Goal: Transaction & Acquisition: Subscribe to service/newsletter

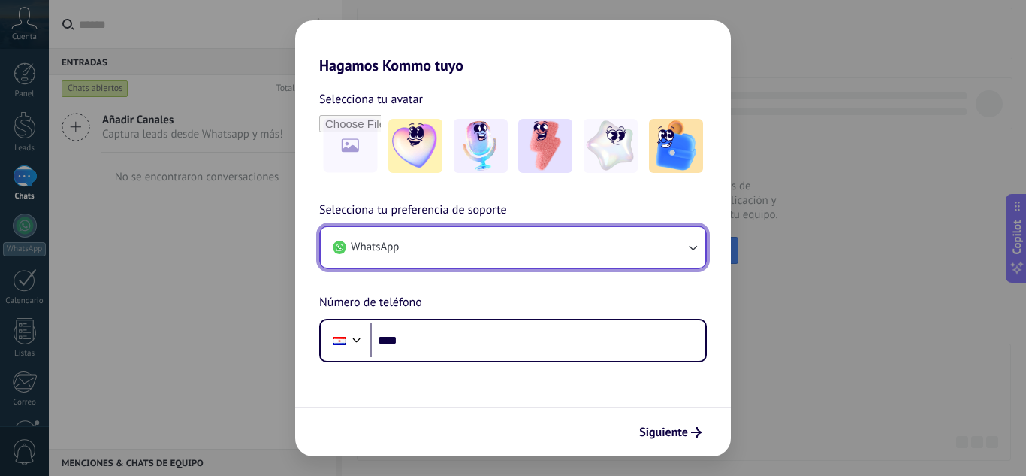
click at [567, 244] on button "WhatsApp" at bounding box center [513, 247] width 385 height 41
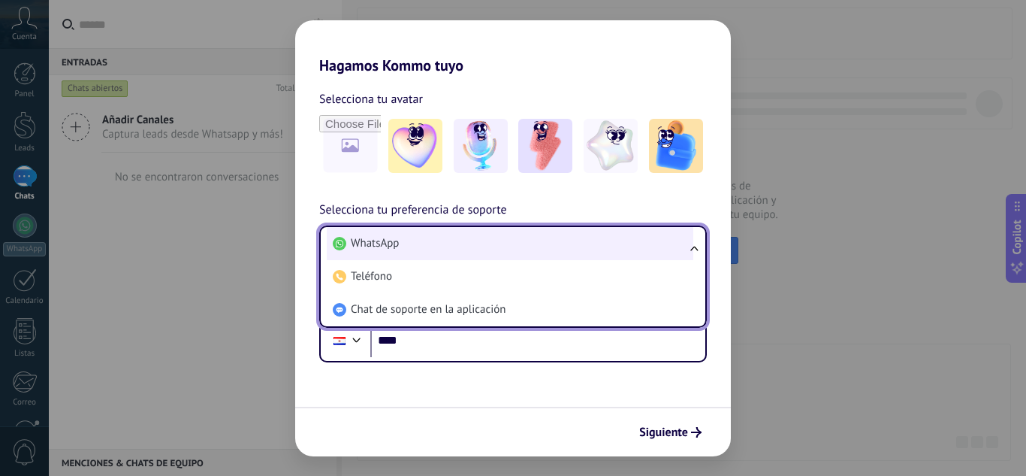
click at [567, 244] on li "WhatsApp" at bounding box center [510, 243] width 367 height 33
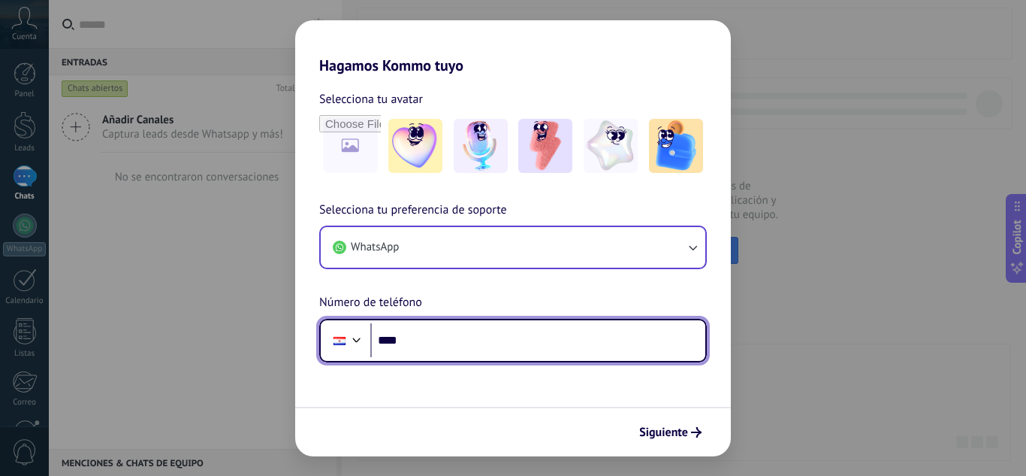
click at [455, 339] on input "****" at bounding box center [537, 340] width 335 height 35
type input "**********"
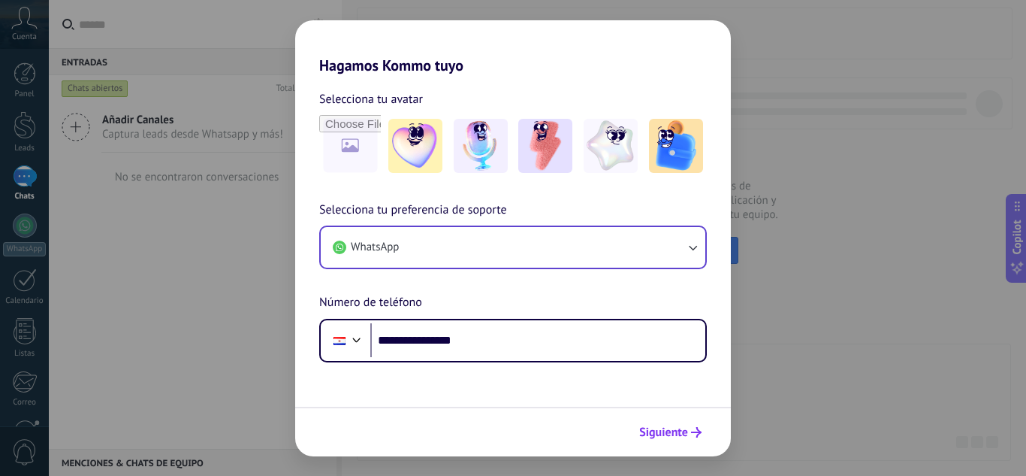
click at [648, 427] on span "Siguiente" at bounding box center [663, 432] width 49 height 11
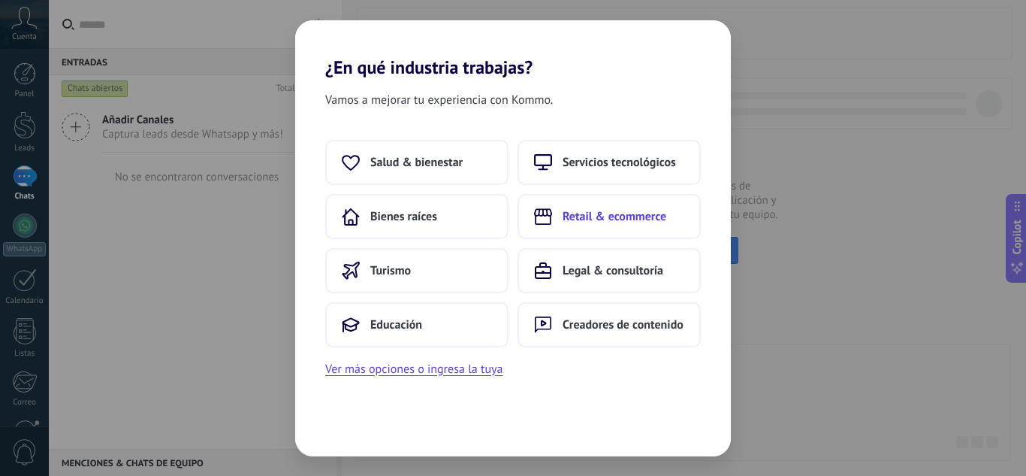
click at [581, 215] on span "Retail & ecommerce" at bounding box center [615, 216] width 104 height 15
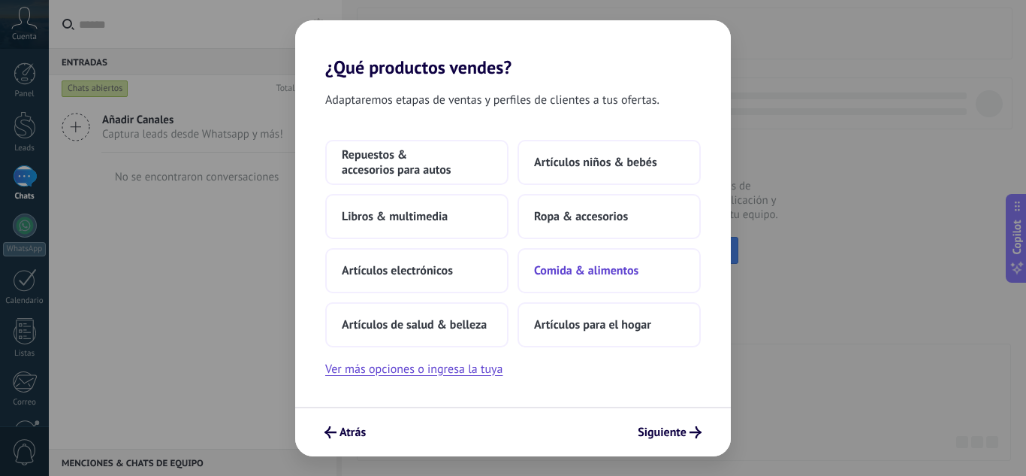
click at [572, 270] on span "Comida & alimentos" at bounding box center [586, 270] width 104 height 15
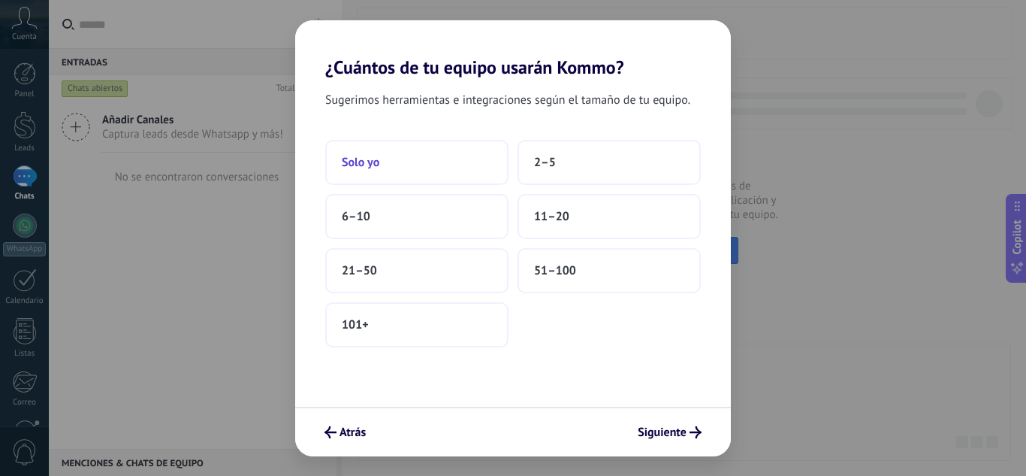
click at [392, 159] on button "Solo yo" at bounding box center [416, 162] width 183 height 45
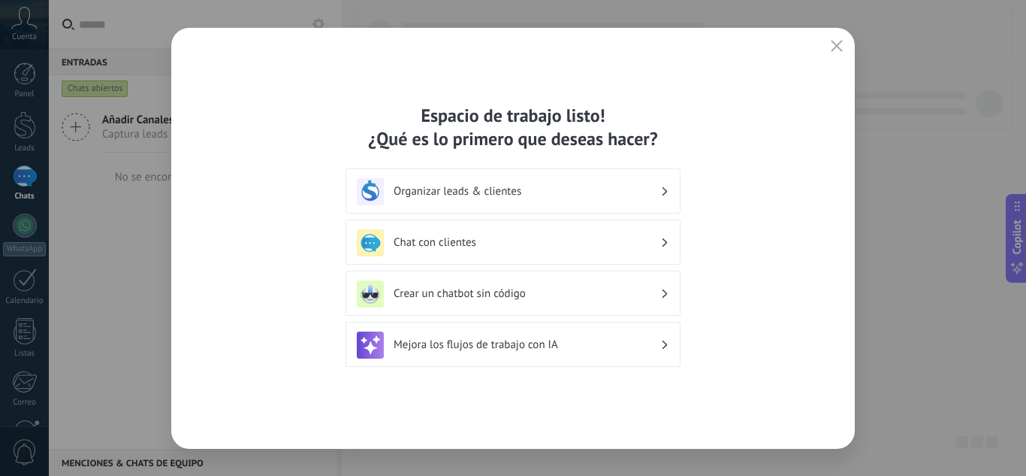
click at [555, 175] on div "Organizar leads & clientes" at bounding box center [513, 190] width 335 height 45
click at [545, 190] on h3 "Organizar leads & clientes" at bounding box center [527, 191] width 267 height 14
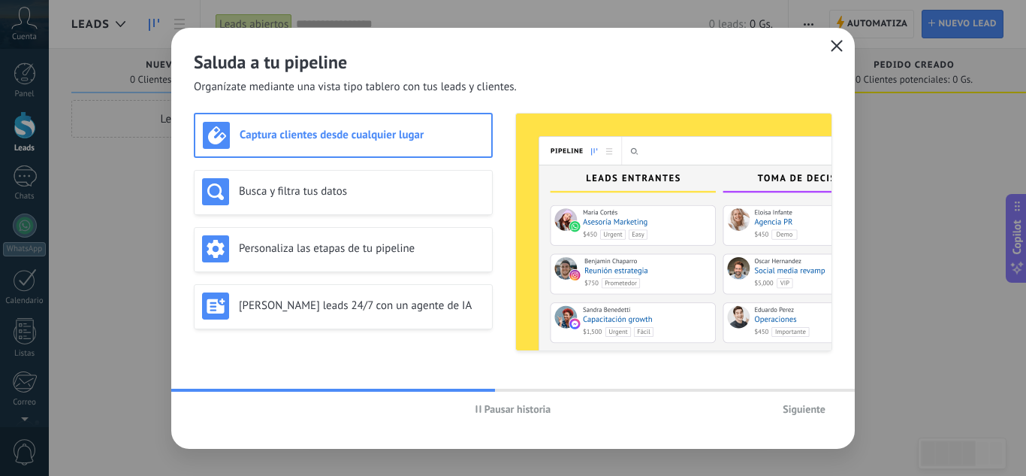
click at [833, 45] on icon "button" at bounding box center [837, 46] width 12 height 12
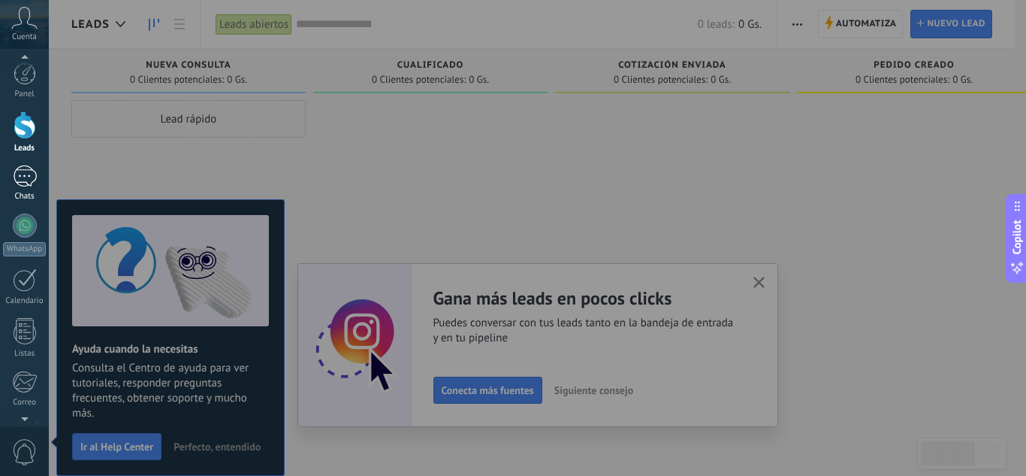
click at [38, 189] on link "Chats" at bounding box center [24, 183] width 49 height 36
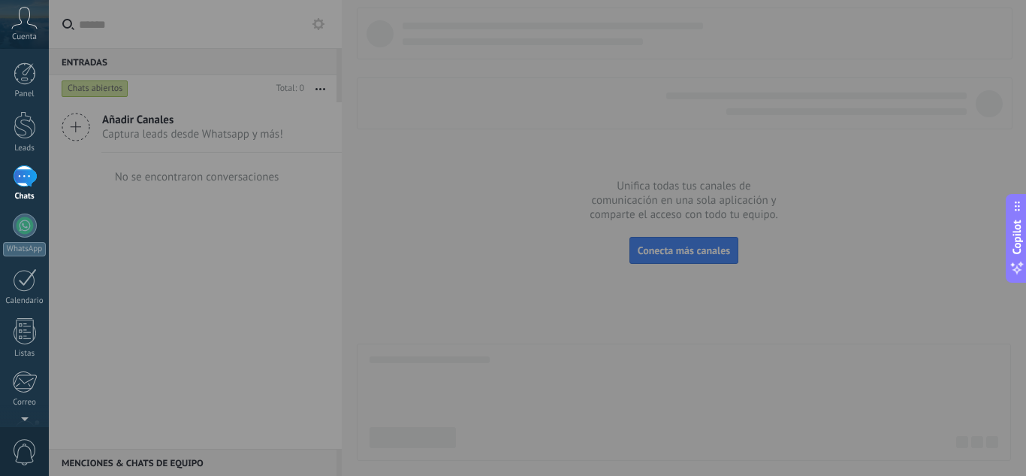
click at [468, 193] on div at bounding box center [562, 238] width 1026 height 476
click at [28, 209] on div "Panel Leads Chats WhatsApp Clientes" at bounding box center [24, 319] width 49 height 514
click at [558, 402] on div at bounding box center [562, 238] width 1026 height 476
click at [32, 41] on span "Cuenta" at bounding box center [24, 37] width 25 height 10
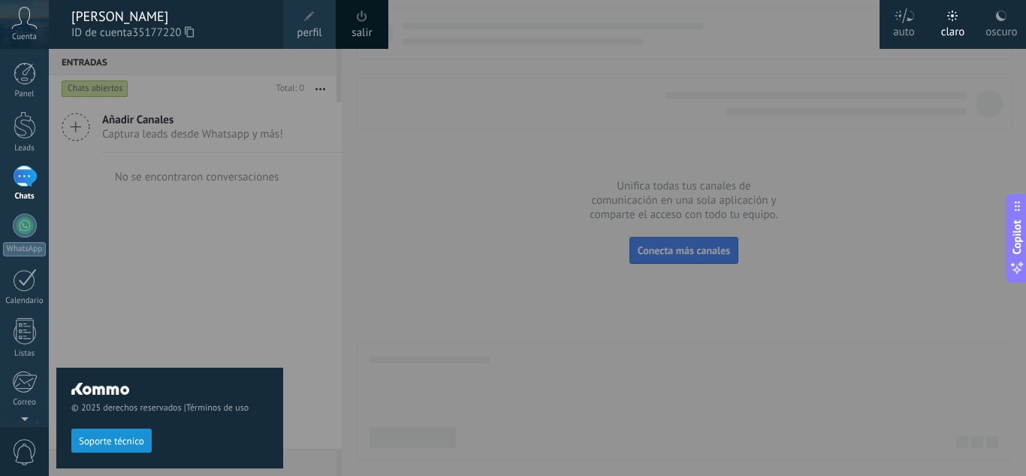
click at [1, 46] on div "Cuenta" at bounding box center [24, 24] width 49 height 49
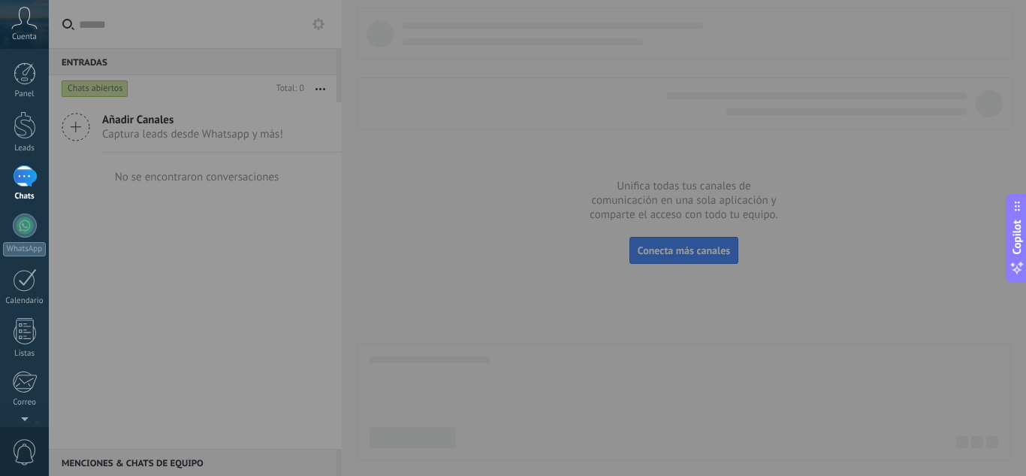
click at [14, 53] on div "Panel Leads Chats WhatsApp Clientes" at bounding box center [49, 238] width 98 height 378
click at [20, 72] on div at bounding box center [25, 73] width 23 height 23
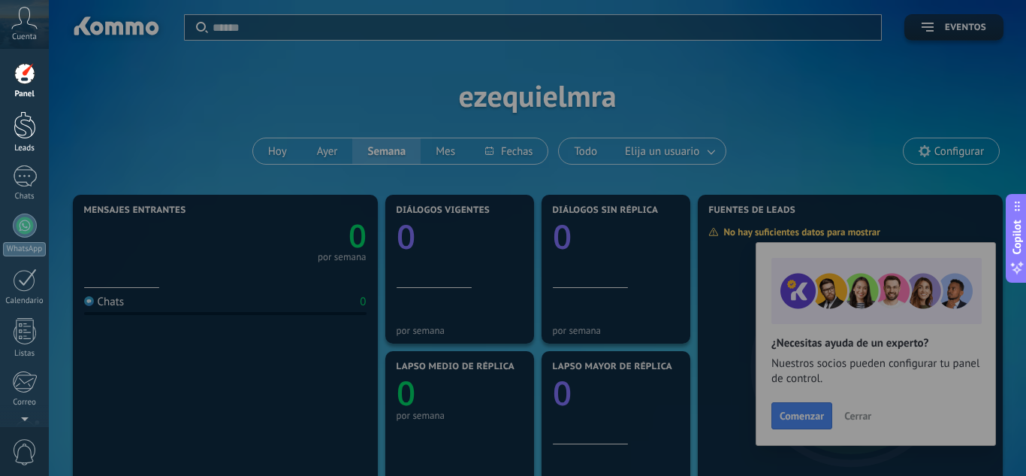
click at [32, 119] on div at bounding box center [25, 125] width 23 height 28
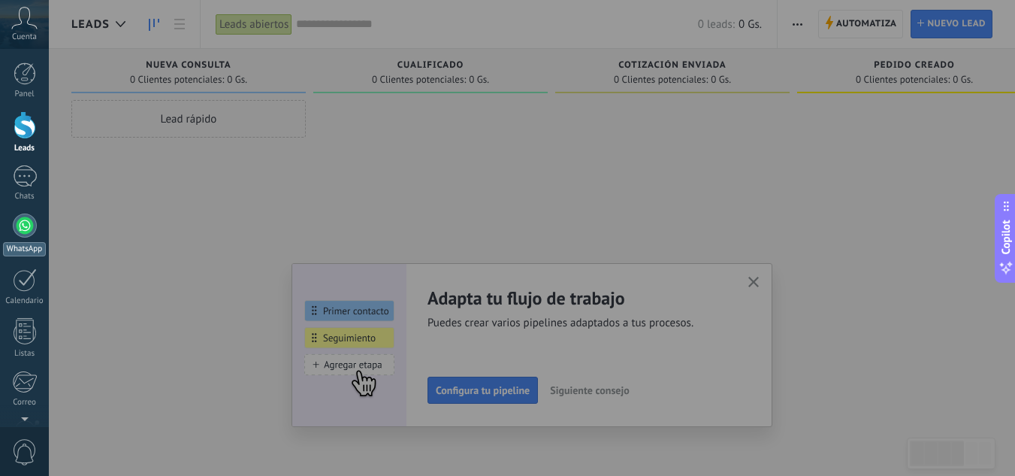
click at [29, 250] on div "WhatsApp" at bounding box center [24, 249] width 43 height 14
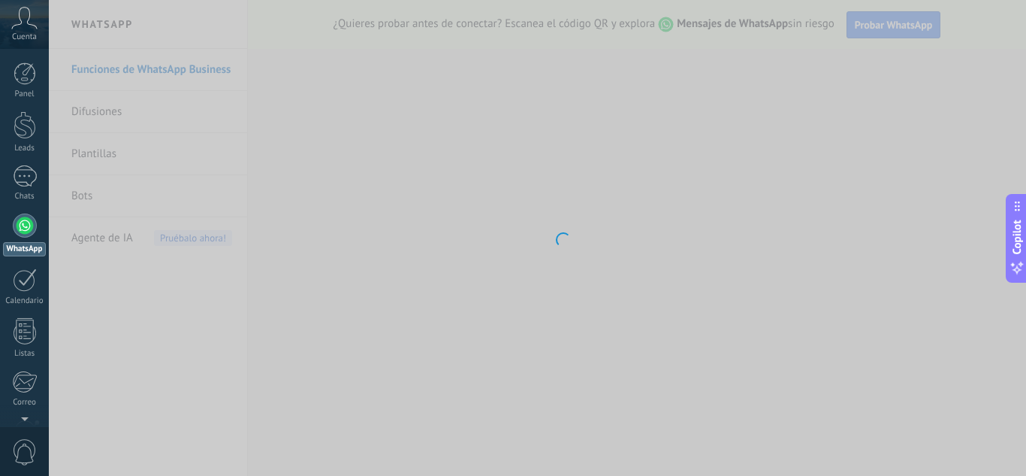
click at [870, 35] on body ".abccls-1,.abccls-2{fill-rule:evenodd}.abccls-2{fill:#fff} .abfcls-1{fill:none}…" at bounding box center [513, 238] width 1026 height 476
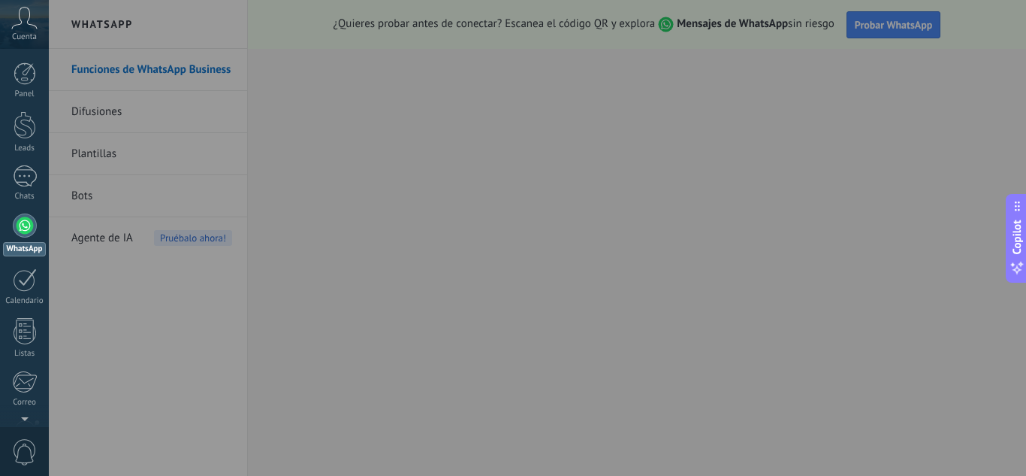
click at [869, 37] on div at bounding box center [562, 238] width 1026 height 476
click at [866, 38] on div at bounding box center [562, 238] width 1026 height 476
click at [402, 349] on div at bounding box center [562, 238] width 1026 height 476
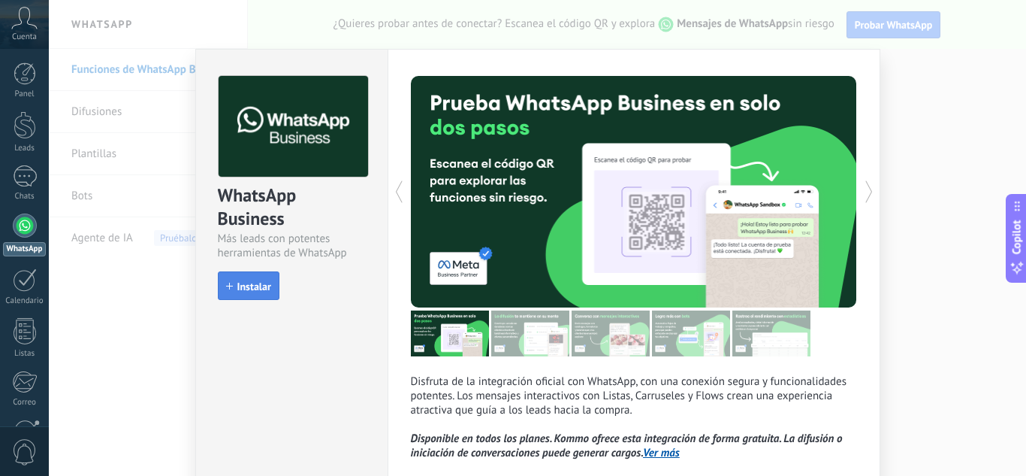
click at [245, 294] on button "Instalar" at bounding box center [249, 285] width 62 height 29
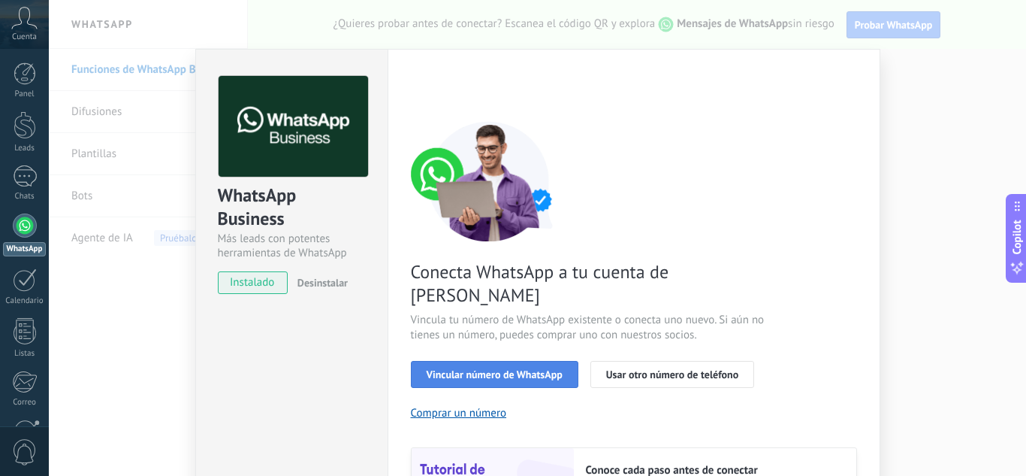
click at [494, 369] on span "Vincular número de WhatsApp" at bounding box center [495, 374] width 136 height 11
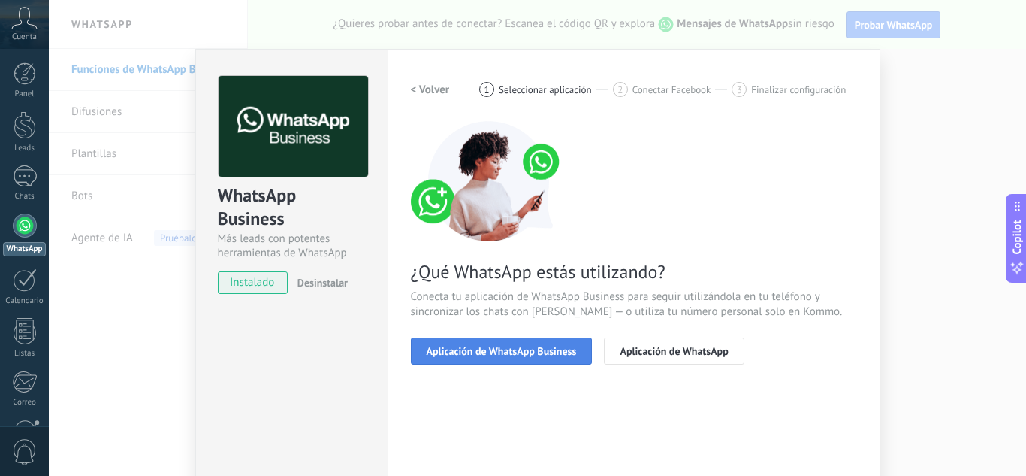
click at [511, 358] on button "Aplicación de WhatsApp Business" at bounding box center [502, 350] width 182 height 27
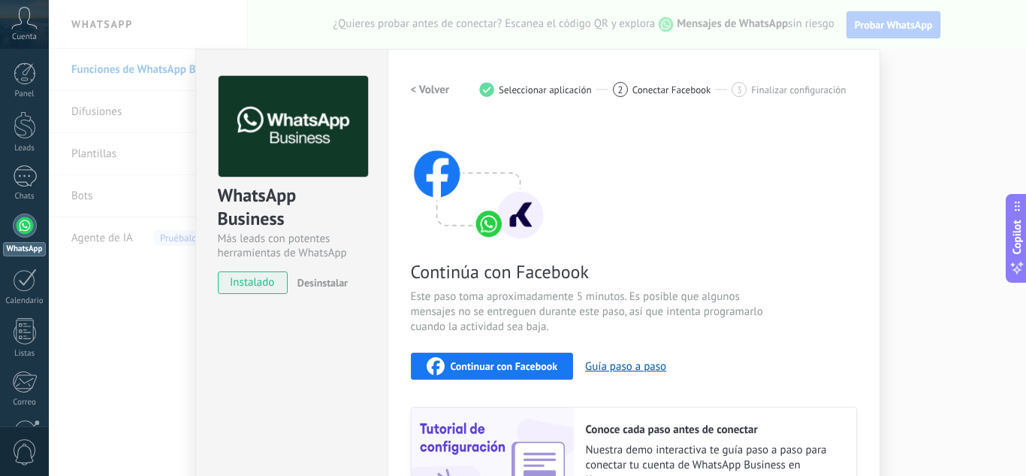
click at [509, 367] on span "Continuar con Facebook" at bounding box center [504, 366] width 107 height 11
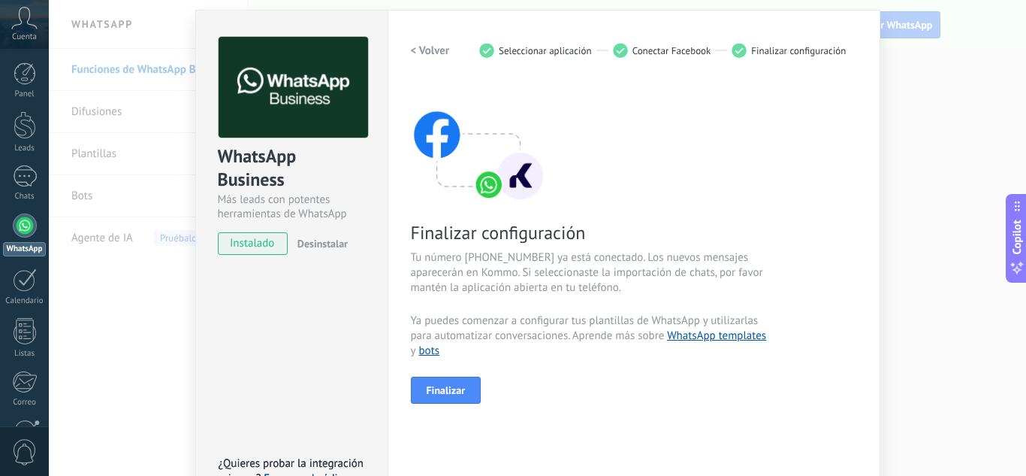
scroll to position [75, 0]
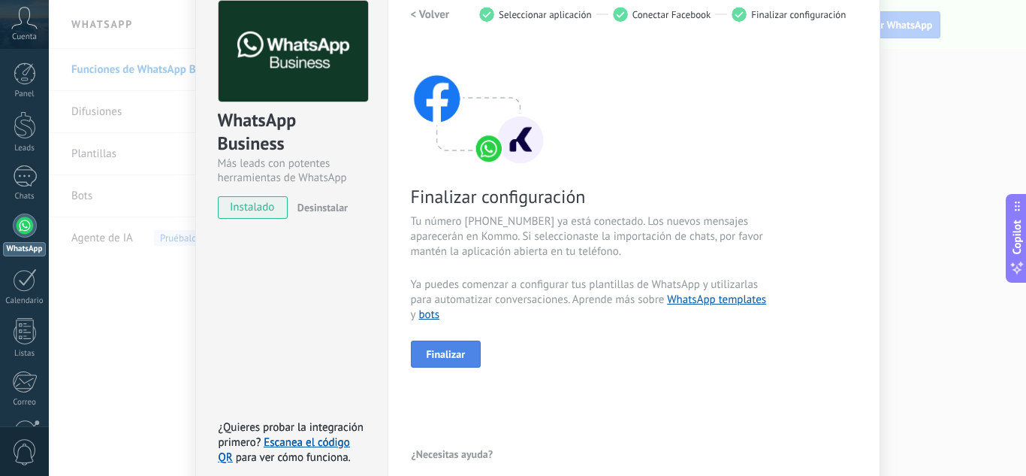
click at [463, 358] on button "Finalizar" at bounding box center [446, 353] width 71 height 27
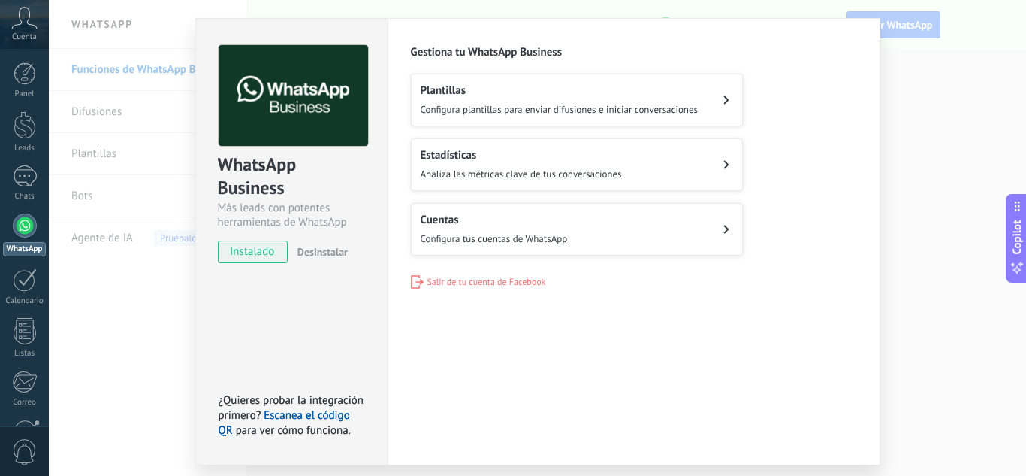
scroll to position [0, 0]
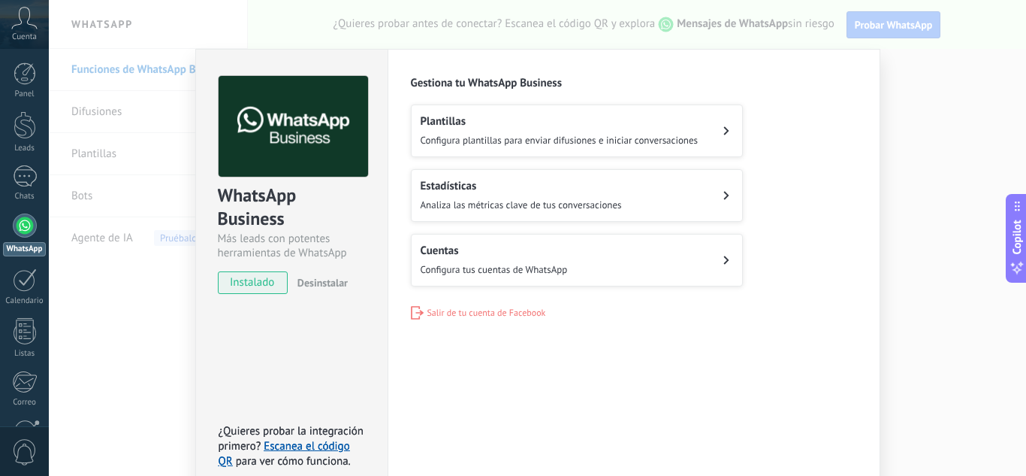
click at [958, 222] on div "WhatsApp Business Más leads con potentes herramientas de WhatsApp instalado Des…" at bounding box center [537, 238] width 977 height 476
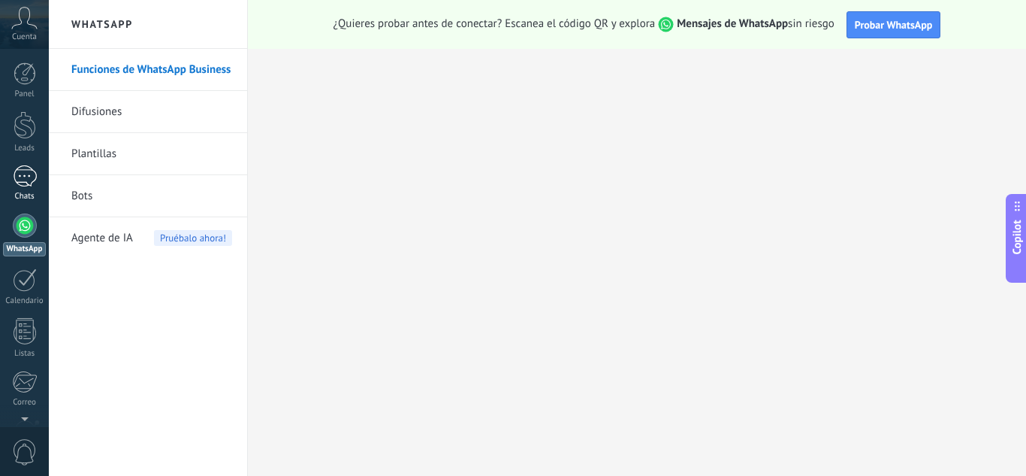
click at [10, 168] on link "Chats" at bounding box center [24, 183] width 49 height 36
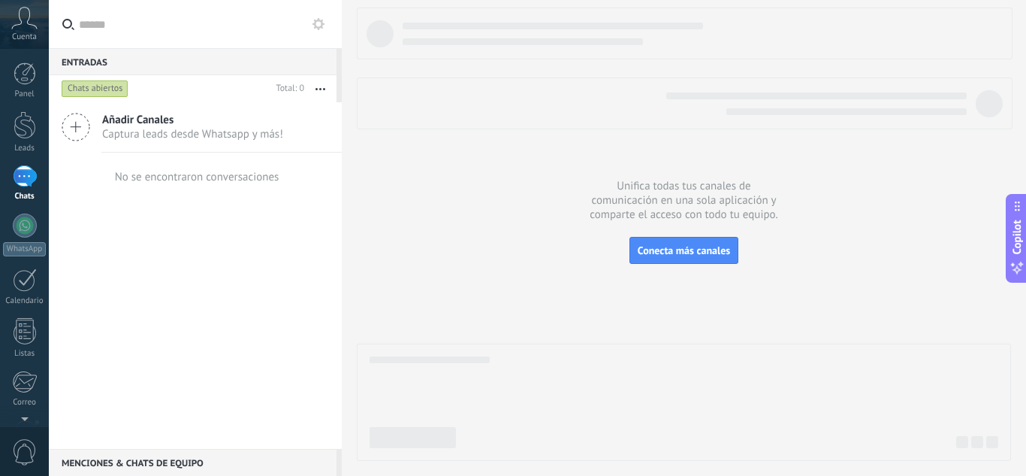
click at [32, 170] on div at bounding box center [25, 176] width 24 height 22
click at [21, 143] on link "Leads" at bounding box center [24, 132] width 49 height 42
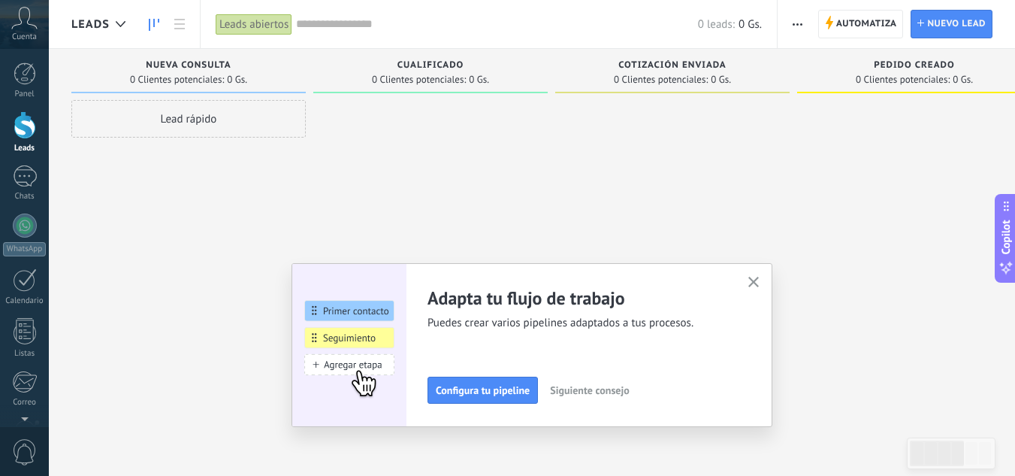
click at [5, 164] on div "Panel Leads Chats WhatsApp Clientes" at bounding box center [24, 319] width 49 height 514
click at [39, 179] on link "Chats" at bounding box center [24, 183] width 49 height 36
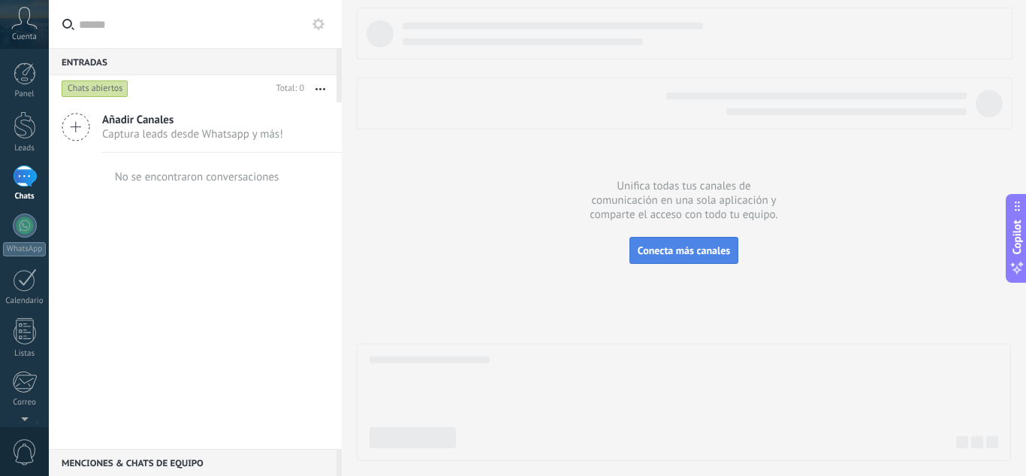
click at [682, 260] on button "Conecta más canales" at bounding box center [684, 250] width 109 height 27
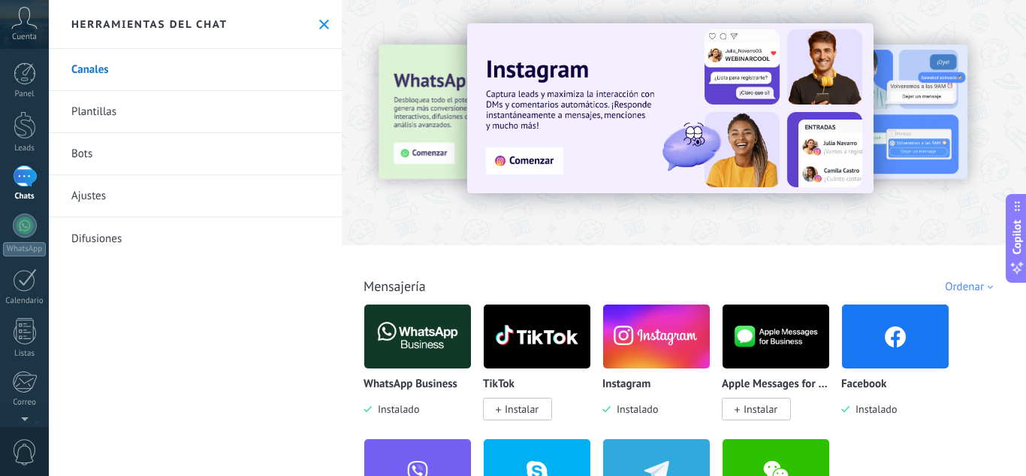
scroll to position [75, 0]
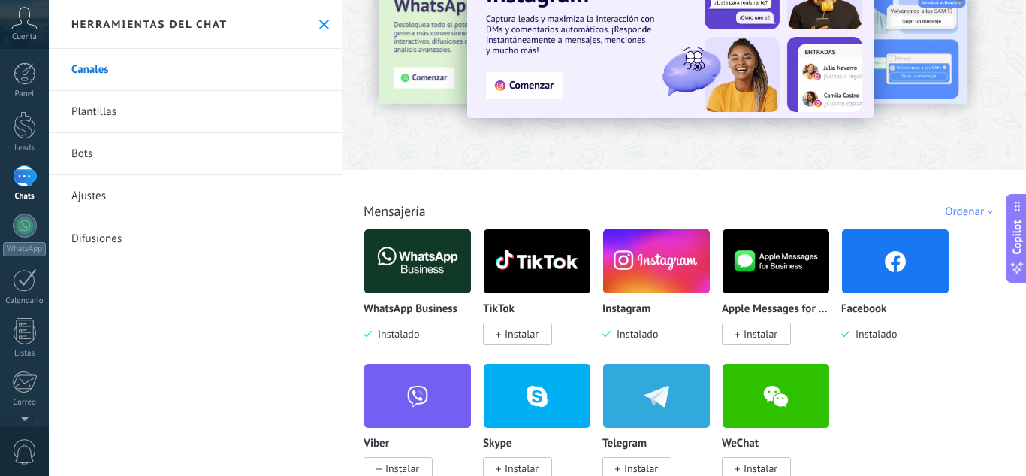
click at [428, 329] on div "WhatsApp Business Instalado" at bounding box center [418, 322] width 108 height 38
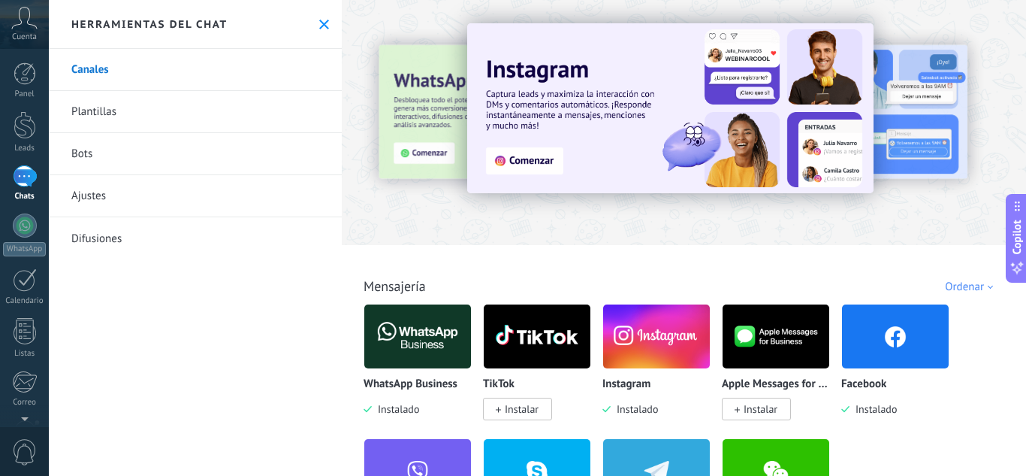
click at [418, 325] on img at bounding box center [417, 336] width 107 height 73
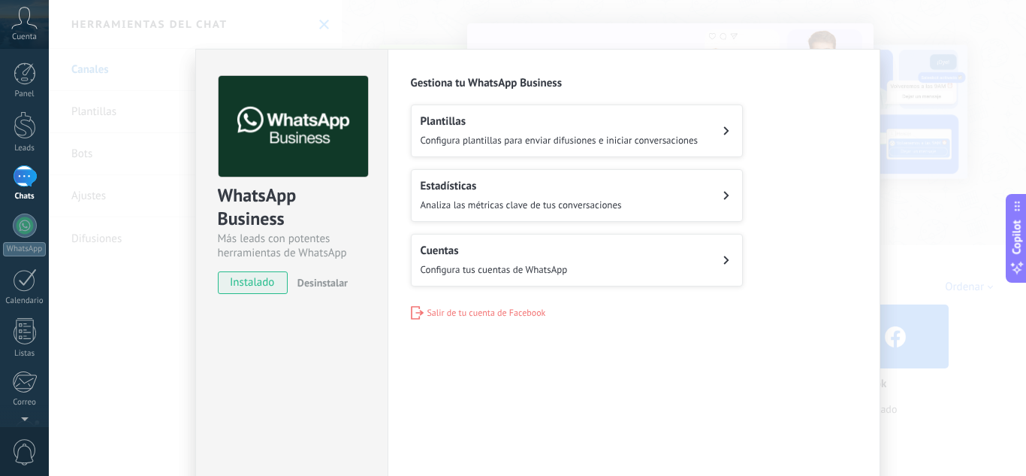
click at [554, 261] on div "Cuentas Configura tus cuentas de WhatsApp" at bounding box center [494, 259] width 147 height 33
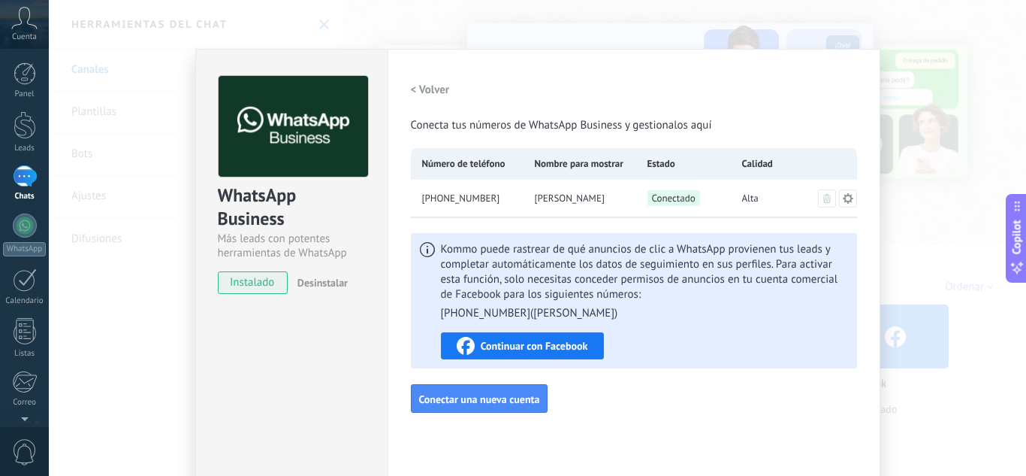
click at [545, 348] on span "Continuar con Facebook" at bounding box center [534, 345] width 107 height 11
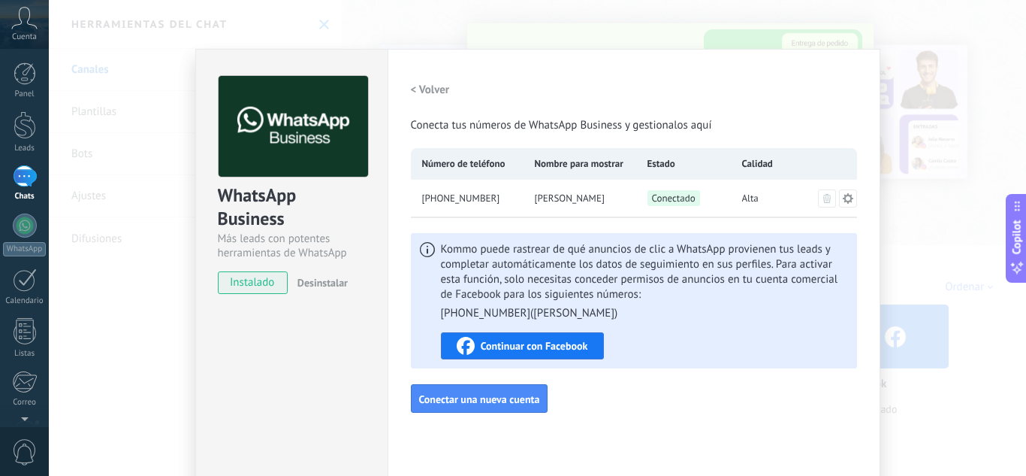
click at [908, 252] on div "WhatsApp Business Más leads con potentes herramientas de WhatsApp instalado Des…" at bounding box center [537, 238] width 977 height 476
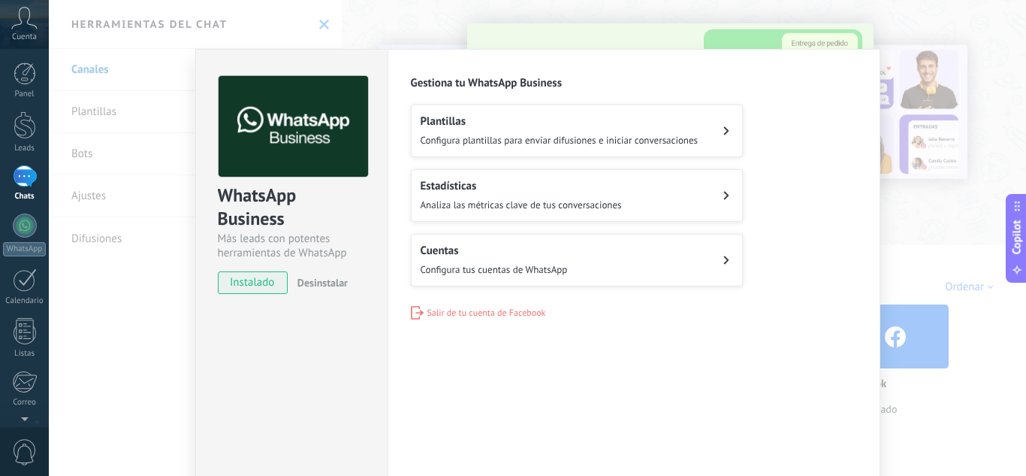
click at [969, 223] on div "WhatsApp Business Más leads con potentes herramientas de WhatsApp instalado Des…" at bounding box center [537, 238] width 977 height 476
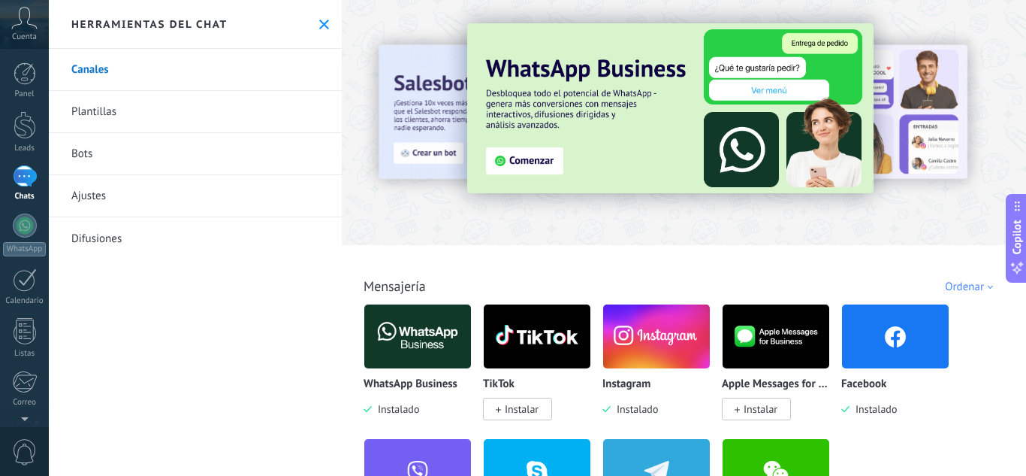
click at [4, 176] on link "Chats" at bounding box center [24, 183] width 49 height 36
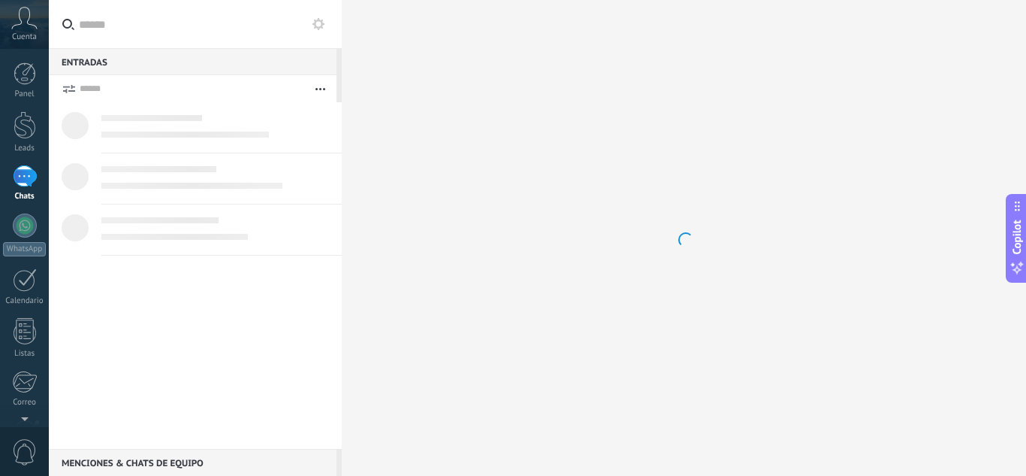
click at [20, 169] on div at bounding box center [25, 176] width 24 height 22
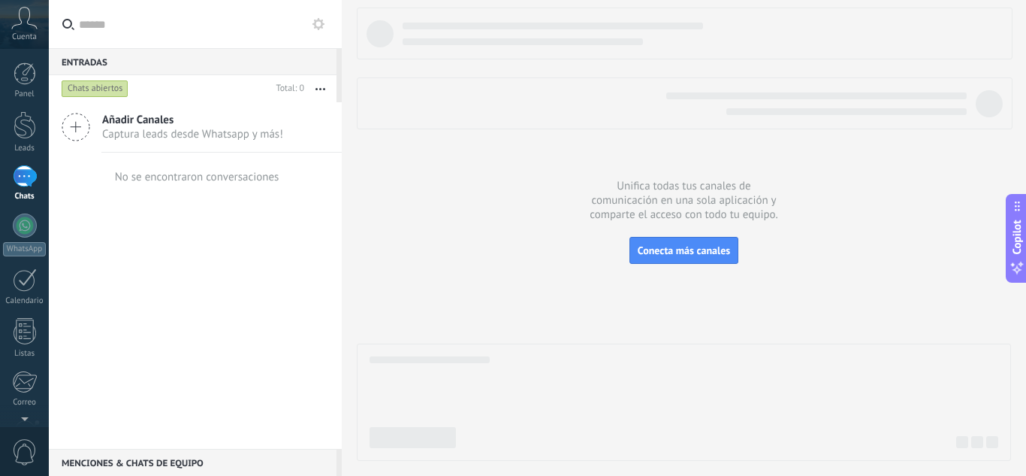
click at [112, 93] on div "Chats abiertos" at bounding box center [95, 89] width 67 height 18
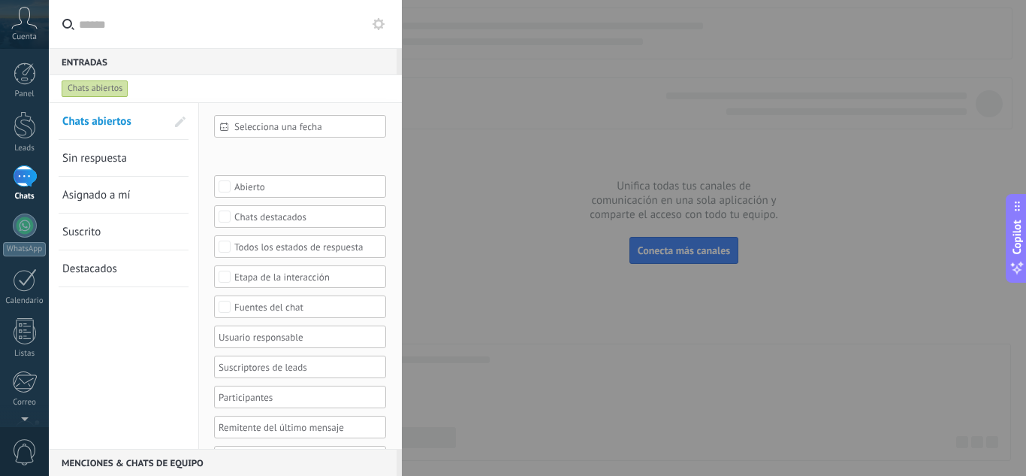
click at [112, 93] on div "Chats abiertos" at bounding box center [95, 89] width 67 height 18
click at [652, 186] on div at bounding box center [513, 238] width 1026 height 476
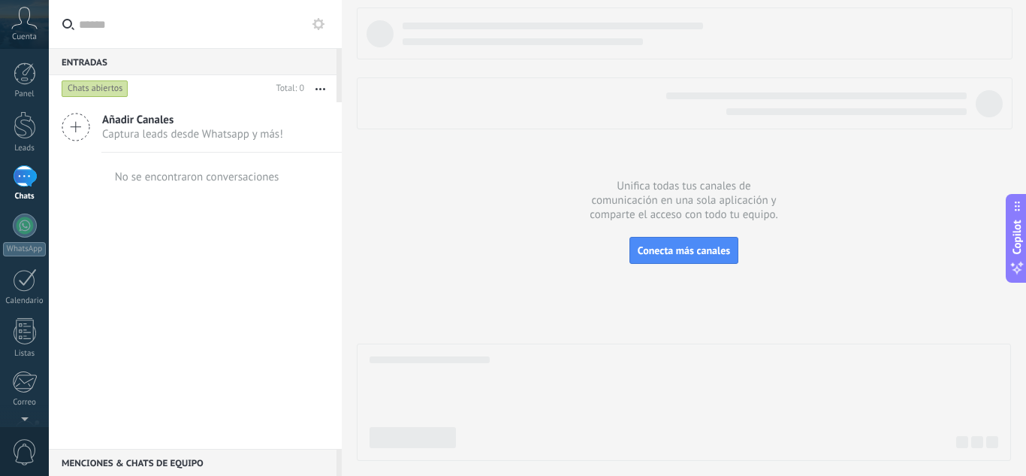
click at [183, 184] on div "No se encontraron conversaciones" at bounding box center [196, 177] width 168 height 48
click at [26, 228] on div at bounding box center [25, 225] width 24 height 24
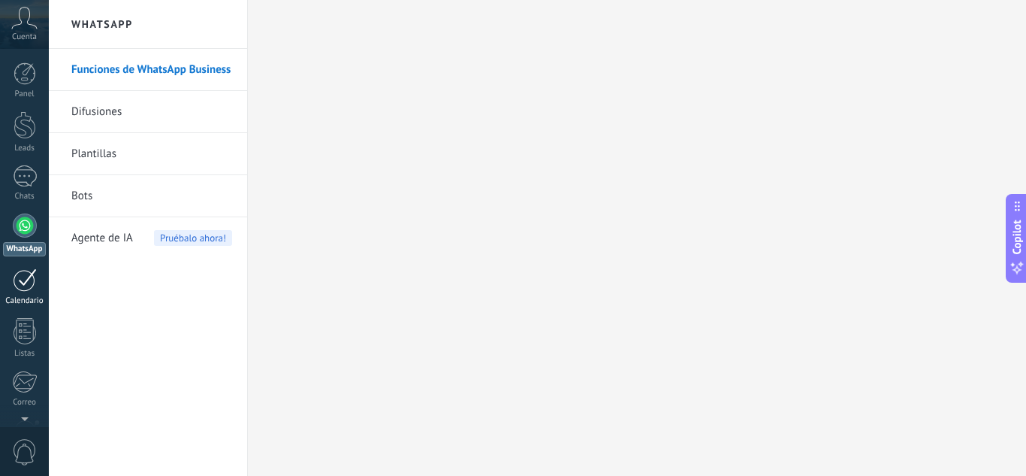
click at [29, 292] on link "Calendario" at bounding box center [24, 287] width 49 height 38
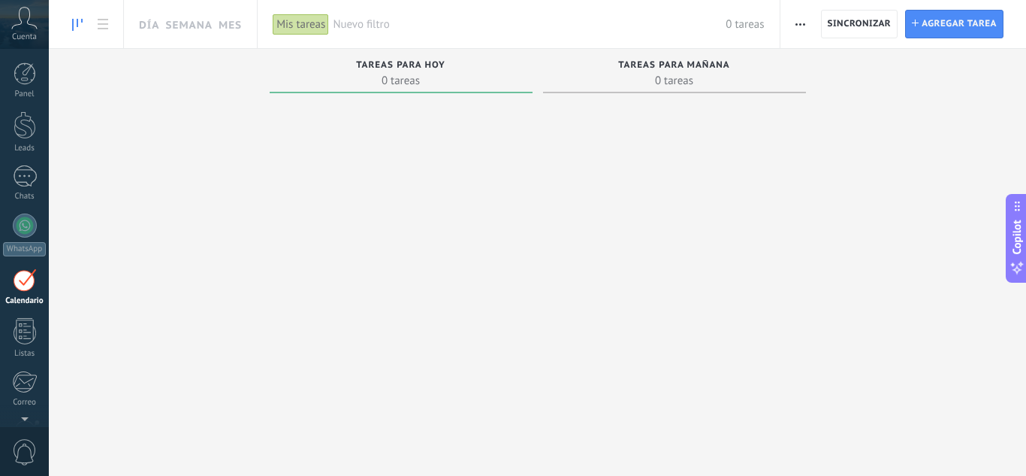
scroll to position [44, 0]
click at [38, 131] on link "Chats" at bounding box center [24, 140] width 49 height 36
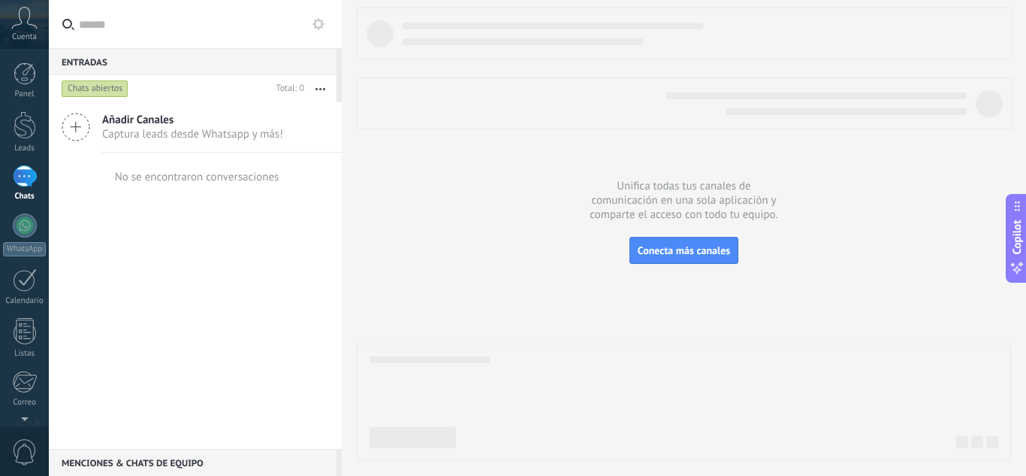
click at [86, 124] on icon at bounding box center [76, 127] width 29 height 29
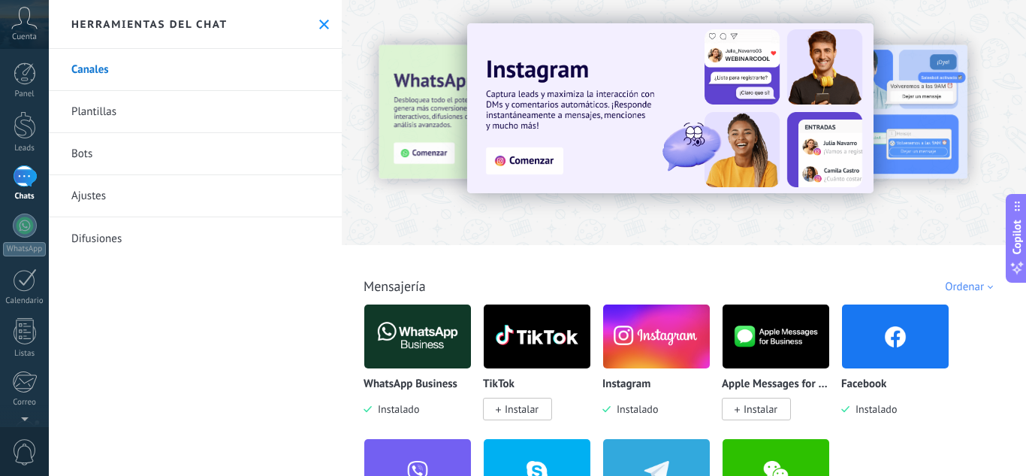
click at [434, 355] on img at bounding box center [417, 336] width 107 height 73
click at [418, 358] on img at bounding box center [417, 336] width 107 height 73
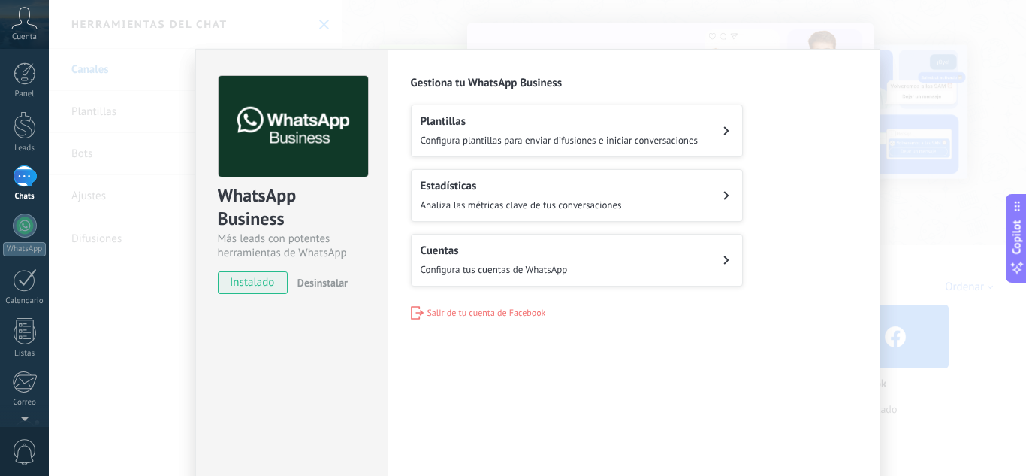
click at [515, 131] on div "Plantillas Configura plantillas para enviar difusiones e iniciar conversaciones" at bounding box center [560, 130] width 278 height 33
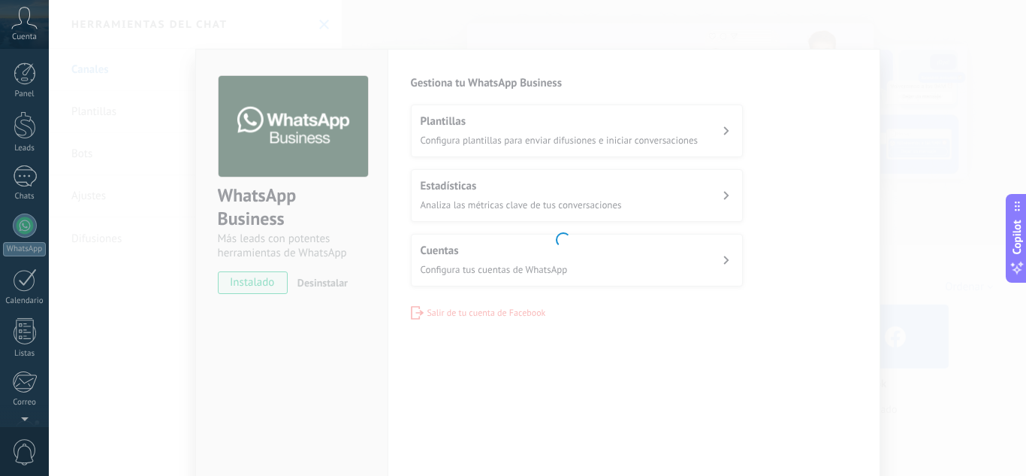
scroll to position [150, 0]
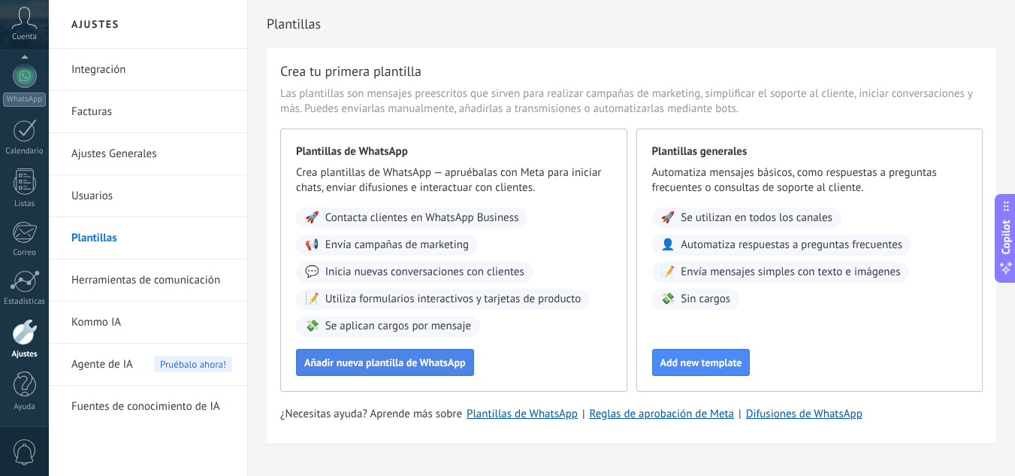
click at [448, 366] on span "Añadir nueva plantilla de WhatsApp" at bounding box center [385, 362] width 162 height 11
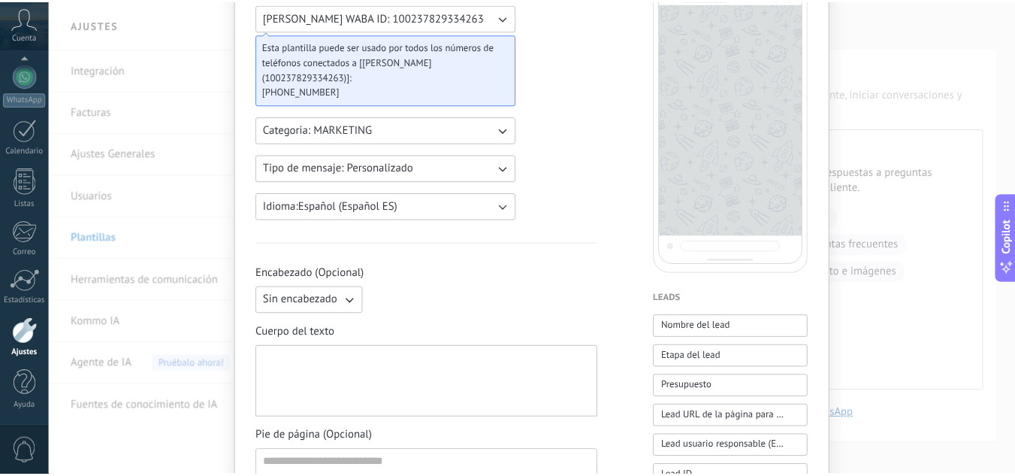
scroll to position [0, 0]
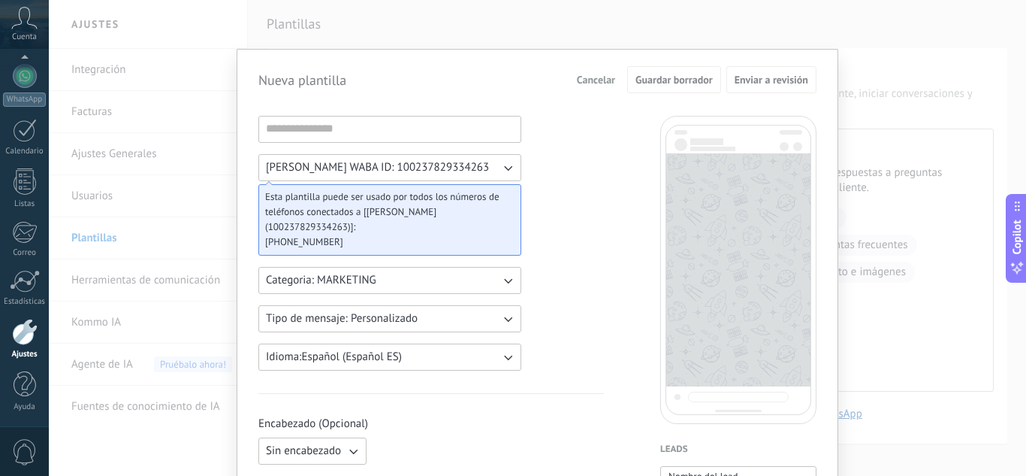
click at [601, 79] on span "Cancelar" at bounding box center [596, 79] width 38 height 11
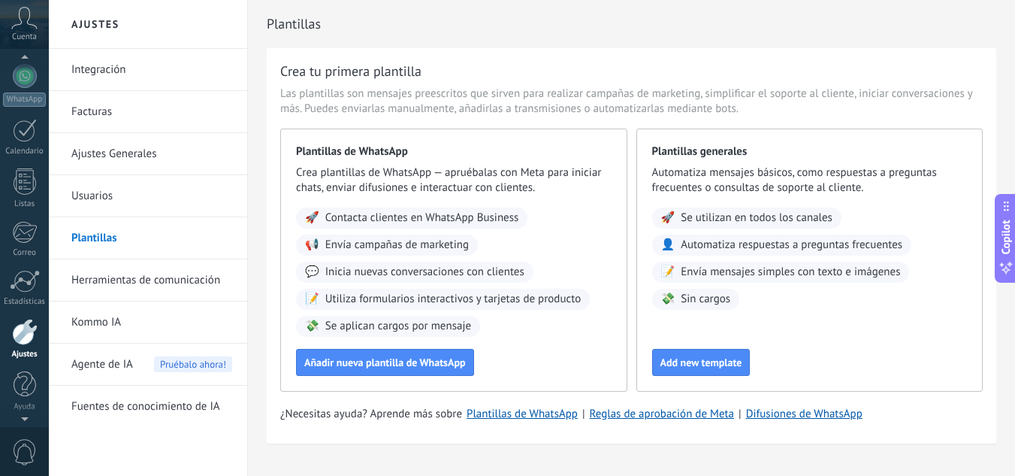
scroll to position [143, 0]
click at [28, 35] on span "Cuenta" at bounding box center [24, 37] width 25 height 10
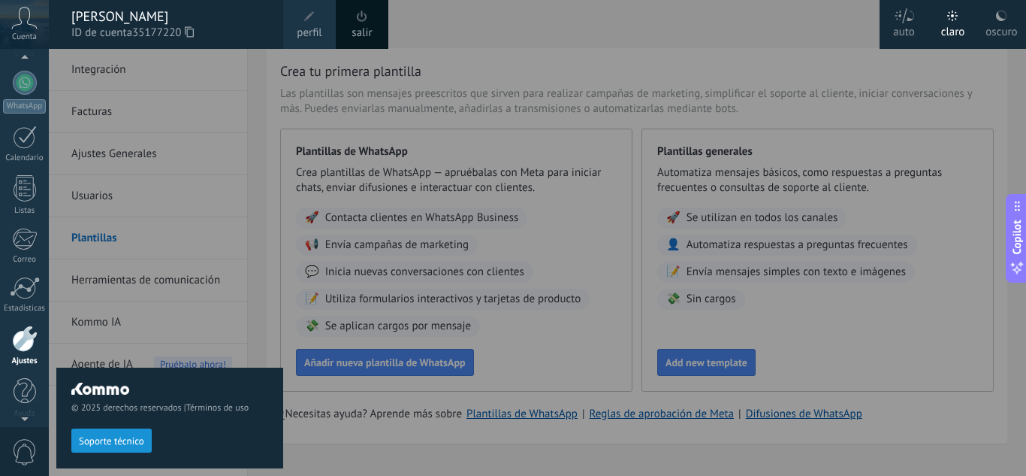
click at [28, 35] on span "Cuenta" at bounding box center [24, 37] width 25 height 10
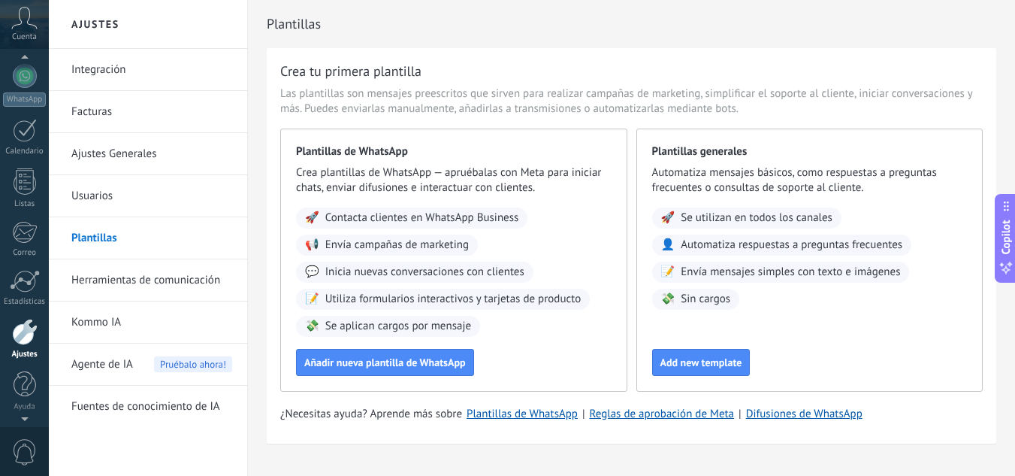
scroll to position [131, 0]
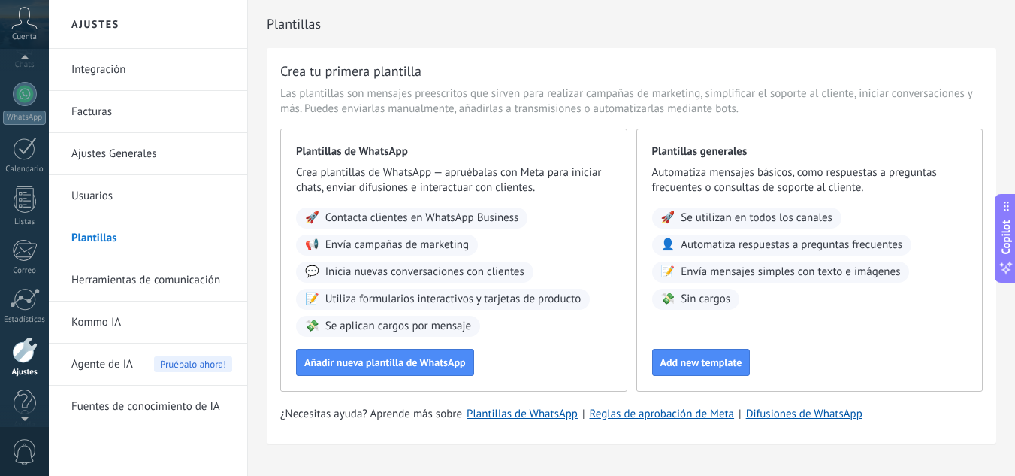
click at [26, 16] on icon at bounding box center [24, 18] width 26 height 23
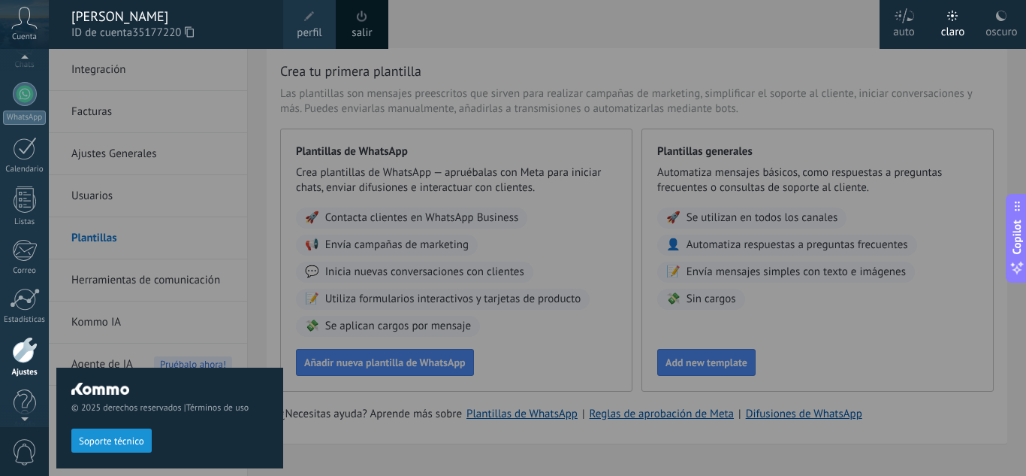
click at [373, 29] on div "salir" at bounding box center [362, 24] width 53 height 49
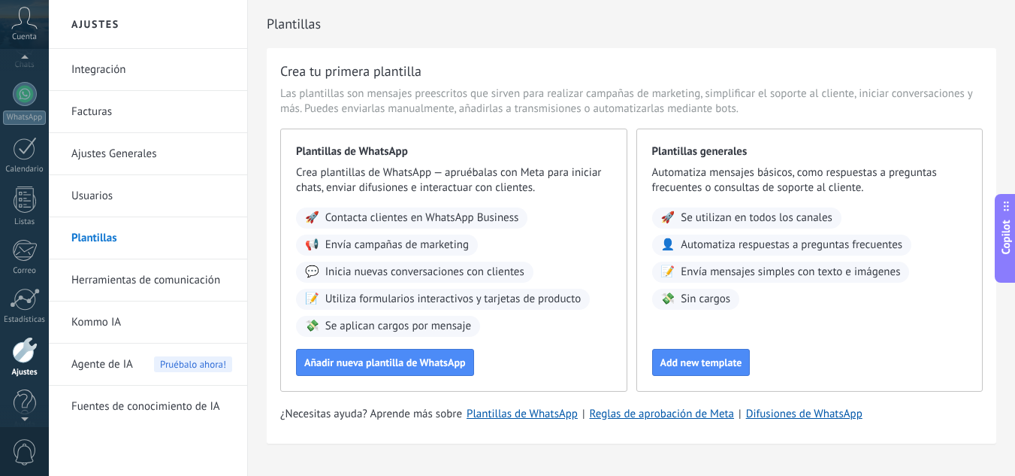
scroll to position [150, 0]
